Goal: Information Seeking & Learning: Understand process/instructions

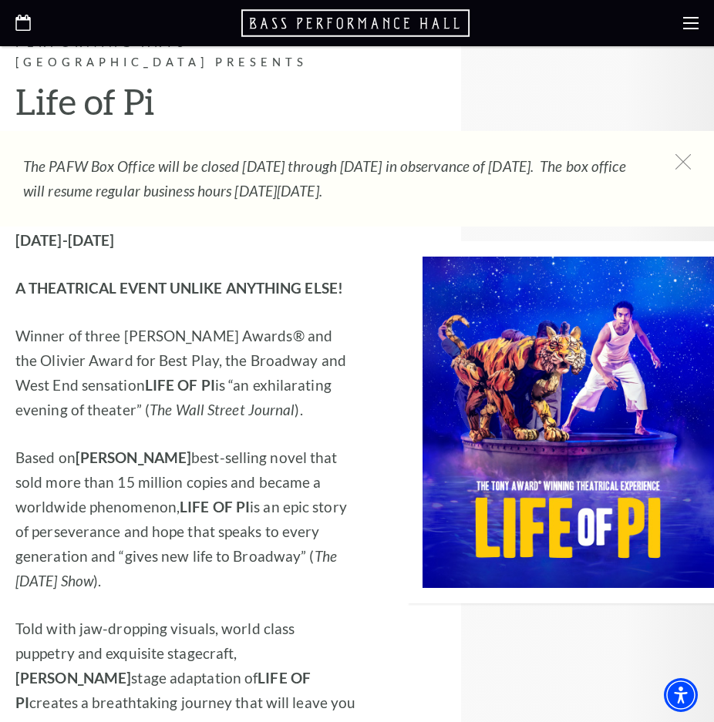
scroll to position [1542, 0]
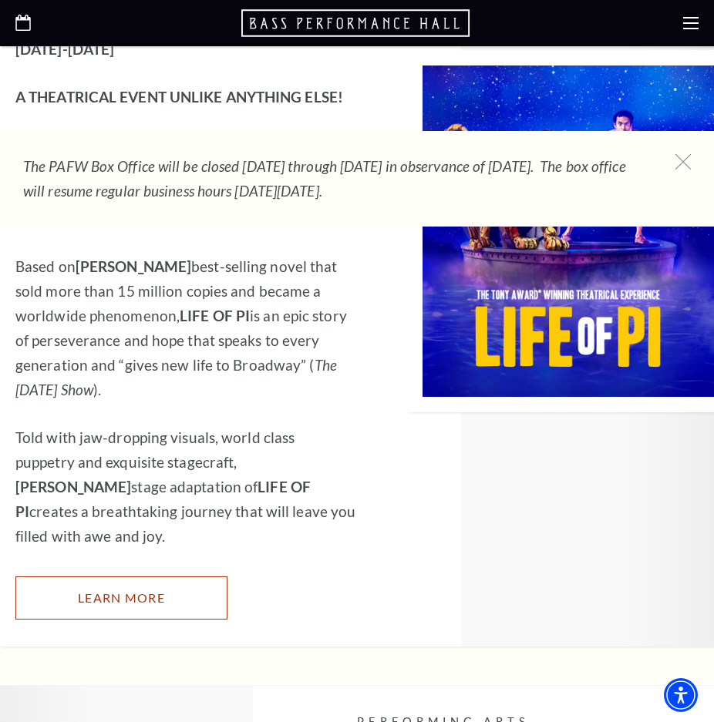
click at [163, 577] on link "Learn More" at bounding box center [121, 598] width 212 height 43
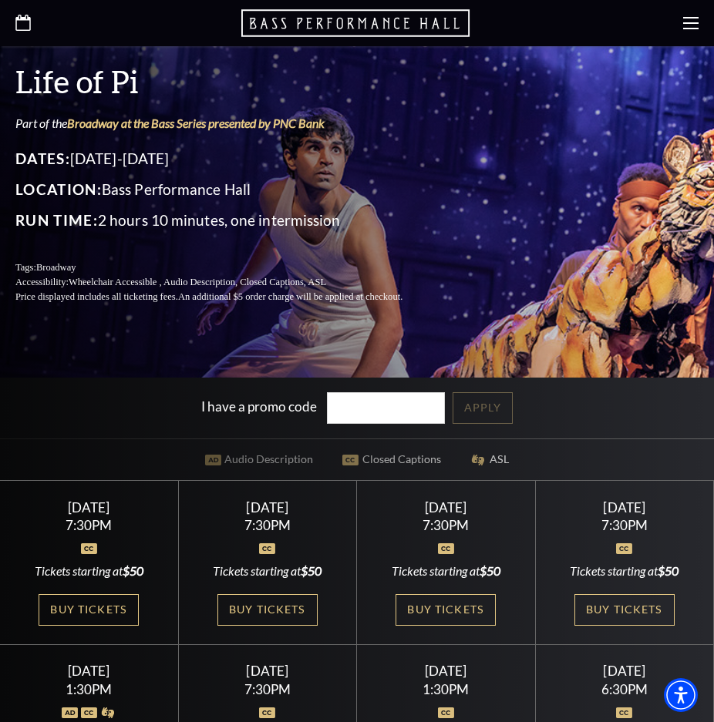
scroll to position [205, 0]
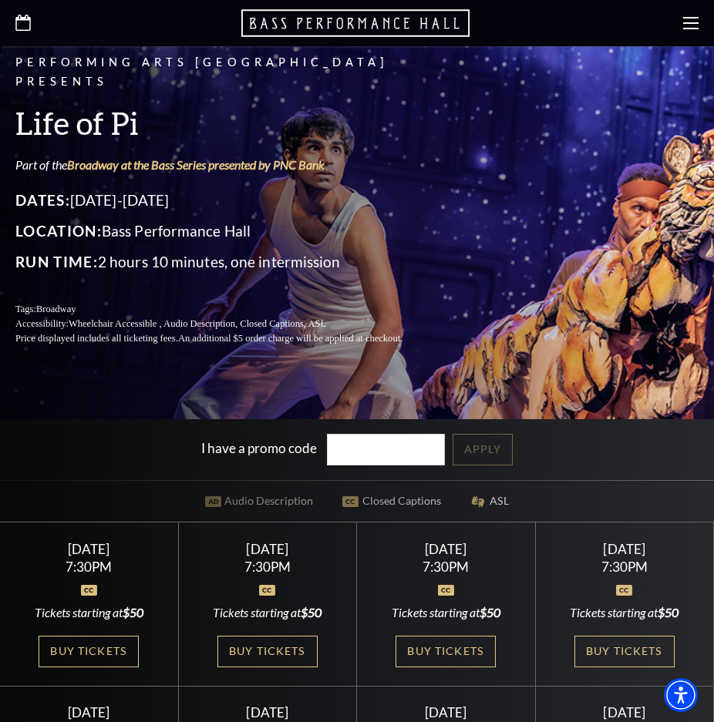
click at [688, 15] on div at bounding box center [357, 23] width 714 height 46
click at [686, 24] on use at bounding box center [690, 23] width 15 height 12
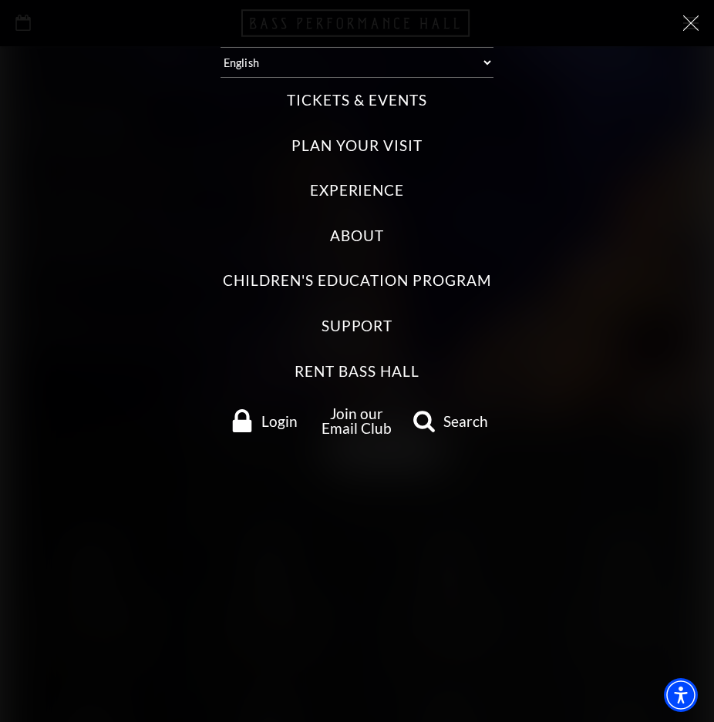
click at [357, 141] on label "Plan Your Visit" at bounding box center [356, 146] width 130 height 21
click at [0, 0] on Visit "Plan Your Visit" at bounding box center [0, 0] width 0 height 0
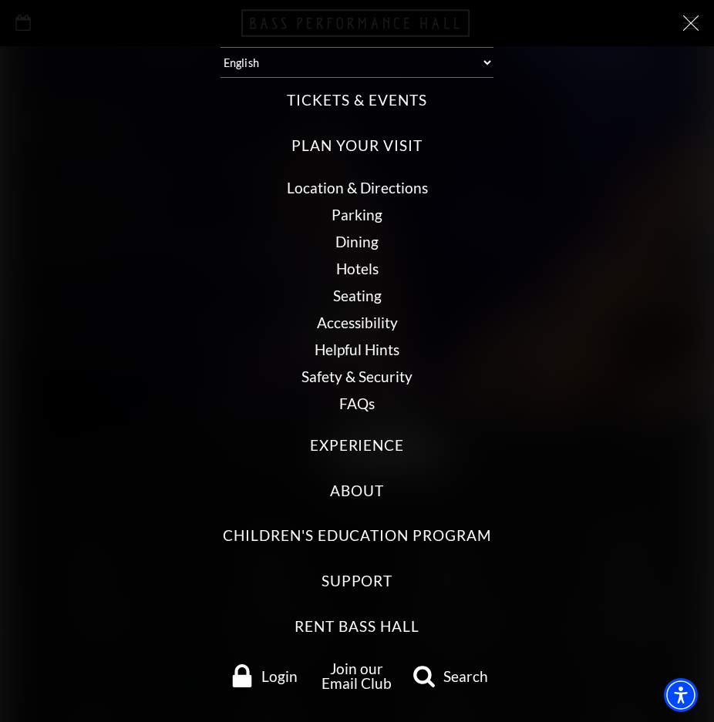
click at [345, 299] on link "Seating" at bounding box center [357, 296] width 49 height 18
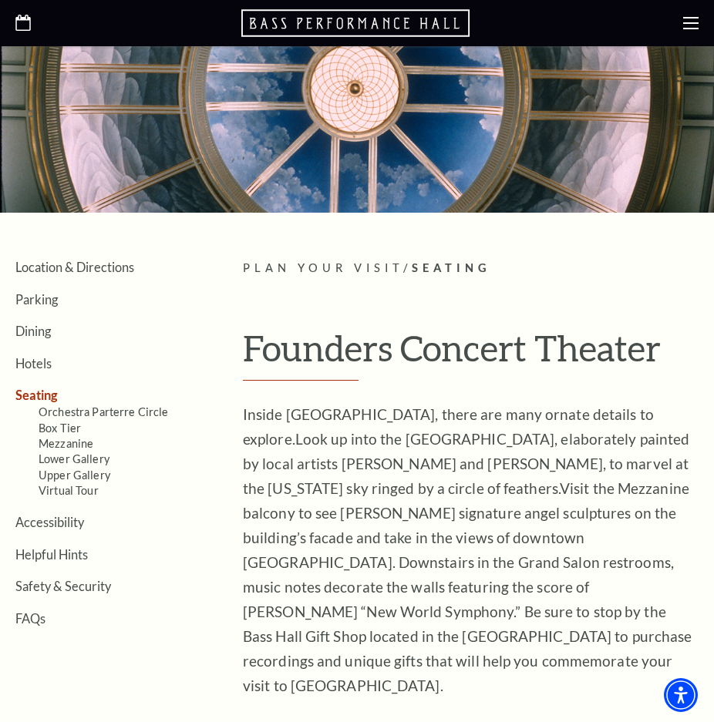
scroll to position [154, 0]
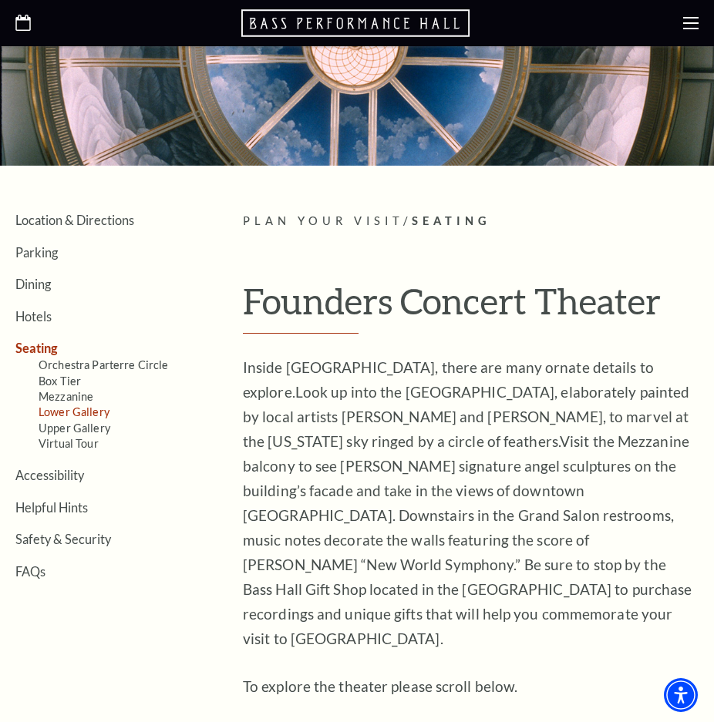
click at [73, 411] on link "Lower Gallery" at bounding box center [74, 412] width 71 height 13
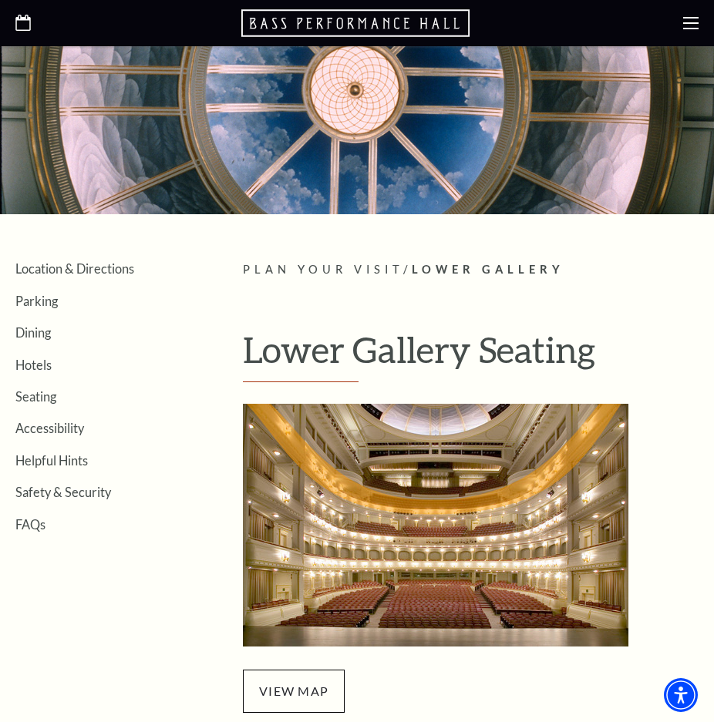
scroll to position [308, 0]
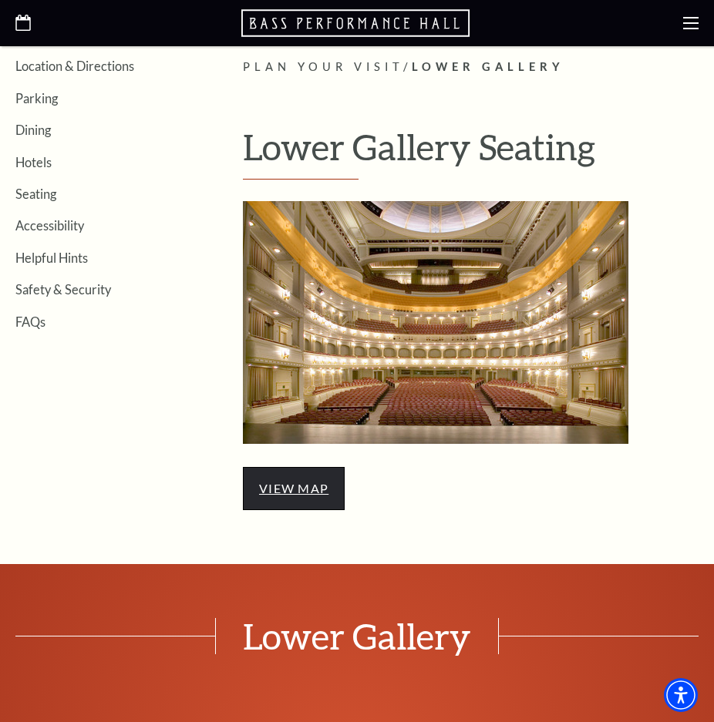
click at [320, 490] on link "view map" at bounding box center [293, 488] width 69 height 15
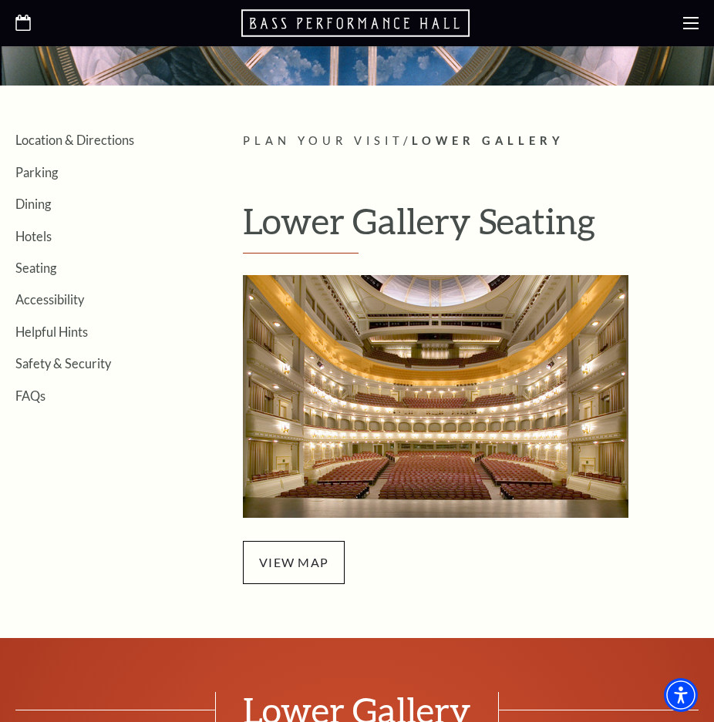
scroll to position [77, 0]
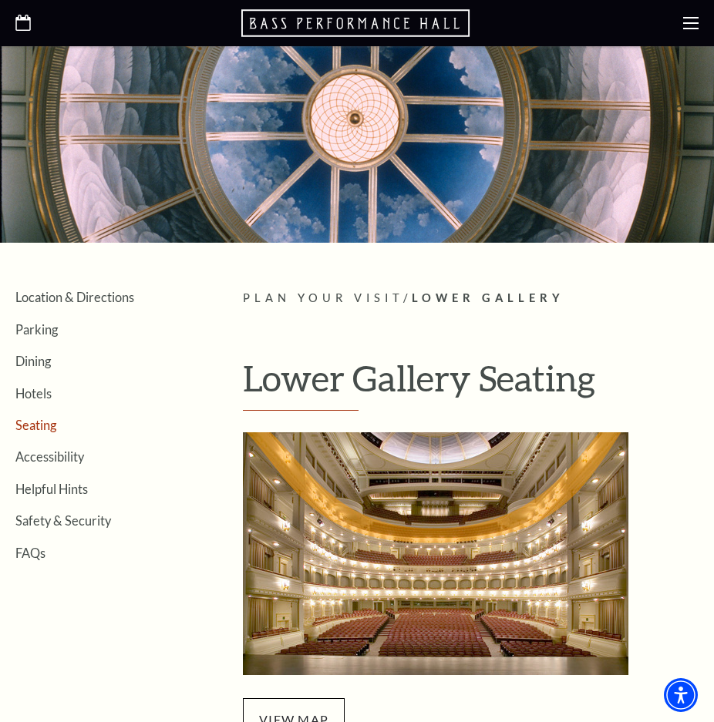
click at [42, 426] on link "Seating" at bounding box center [35, 425] width 41 height 15
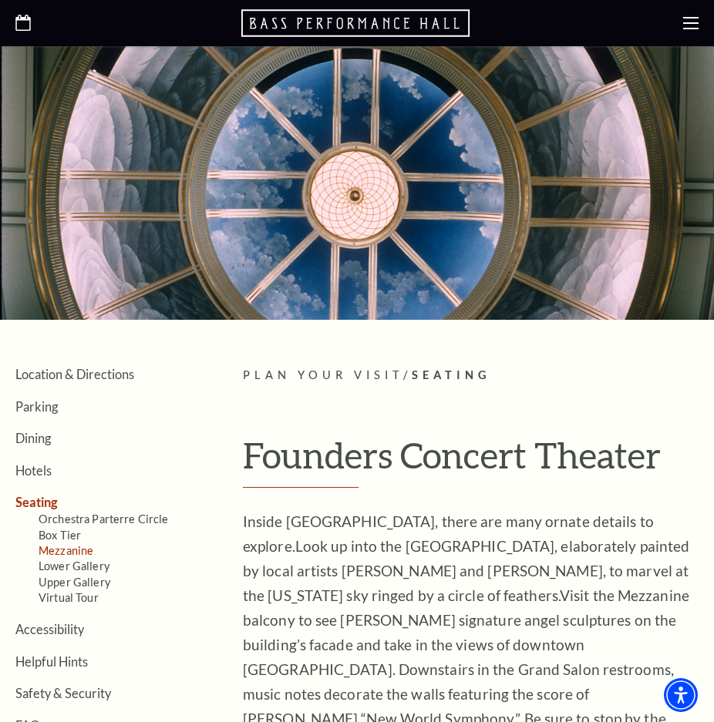
click at [66, 548] on link "Mezzanine" at bounding box center [66, 550] width 55 height 13
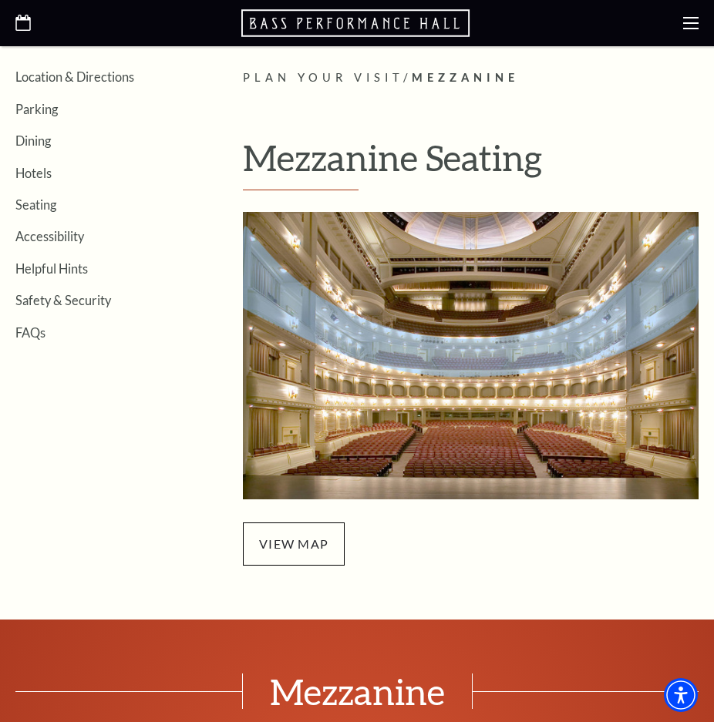
scroll to position [308, 0]
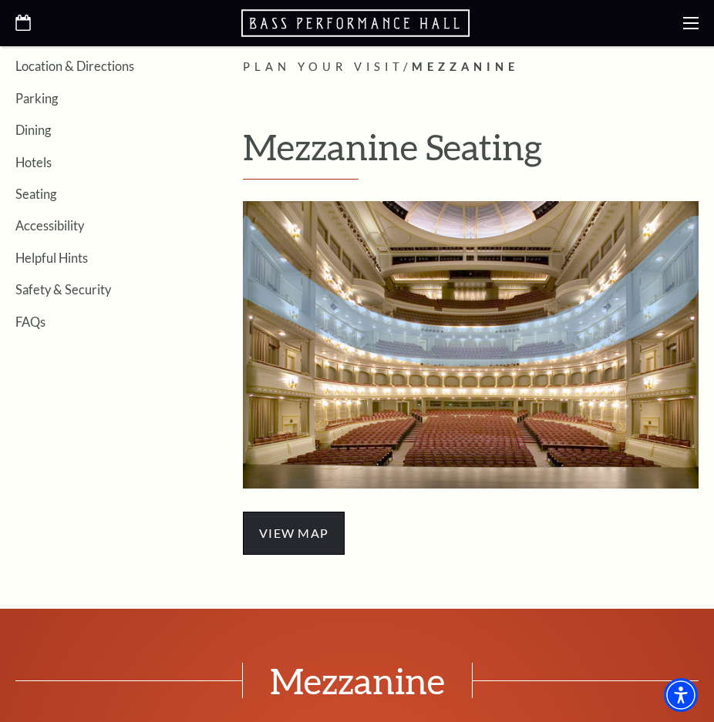
click at [294, 549] on span "view map" at bounding box center [294, 533] width 102 height 43
